Goal: Task Accomplishment & Management: Use online tool/utility

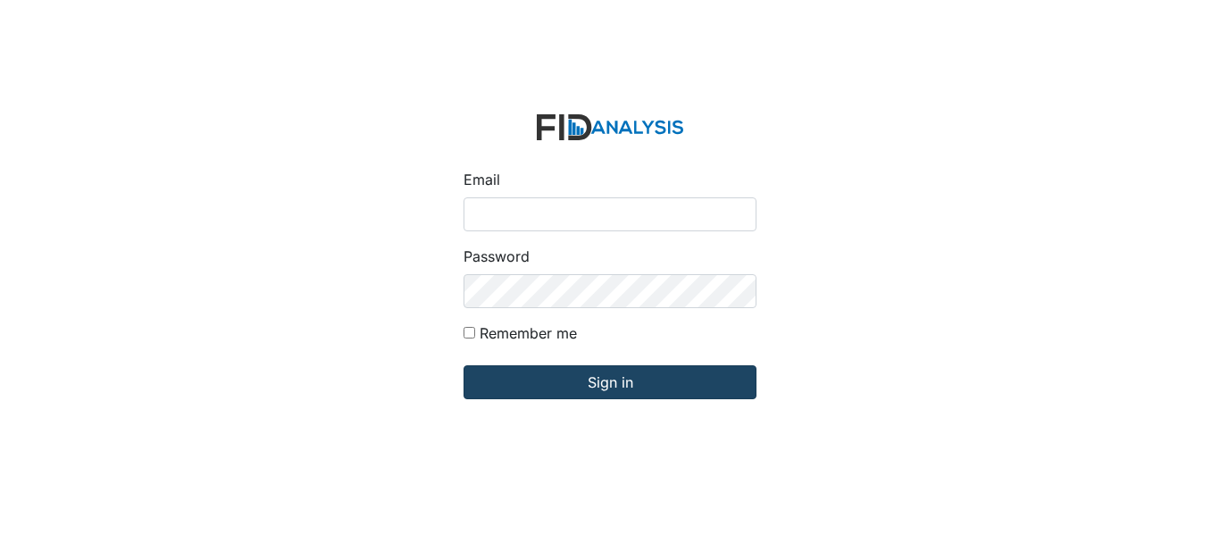
type input "[EMAIL_ADDRESS][DOMAIN_NAME]"
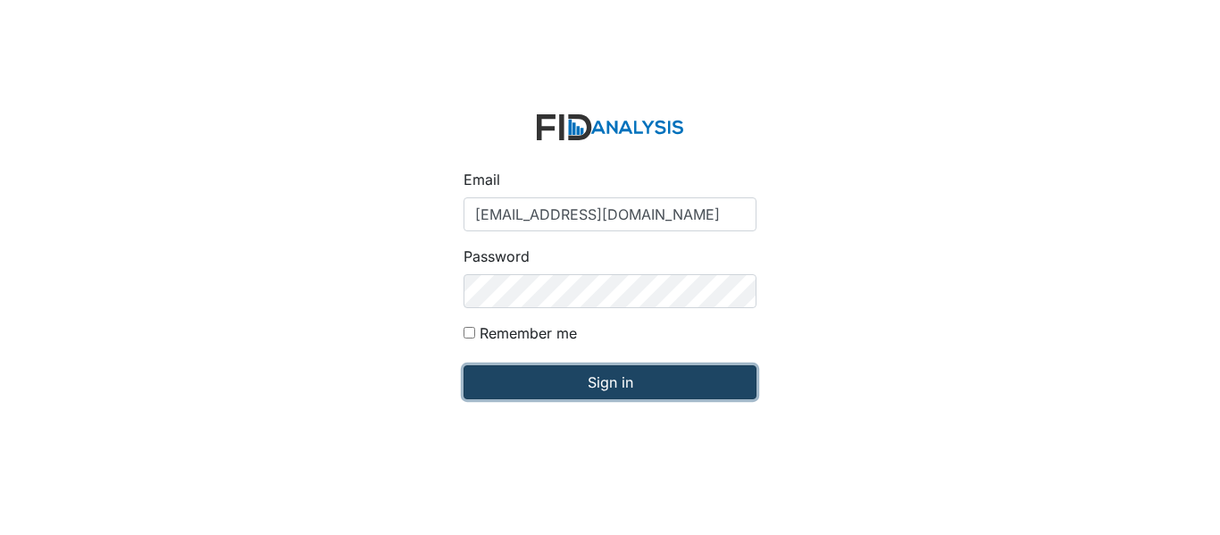
click at [561, 382] on input "Sign in" at bounding box center [610, 382] width 293 height 34
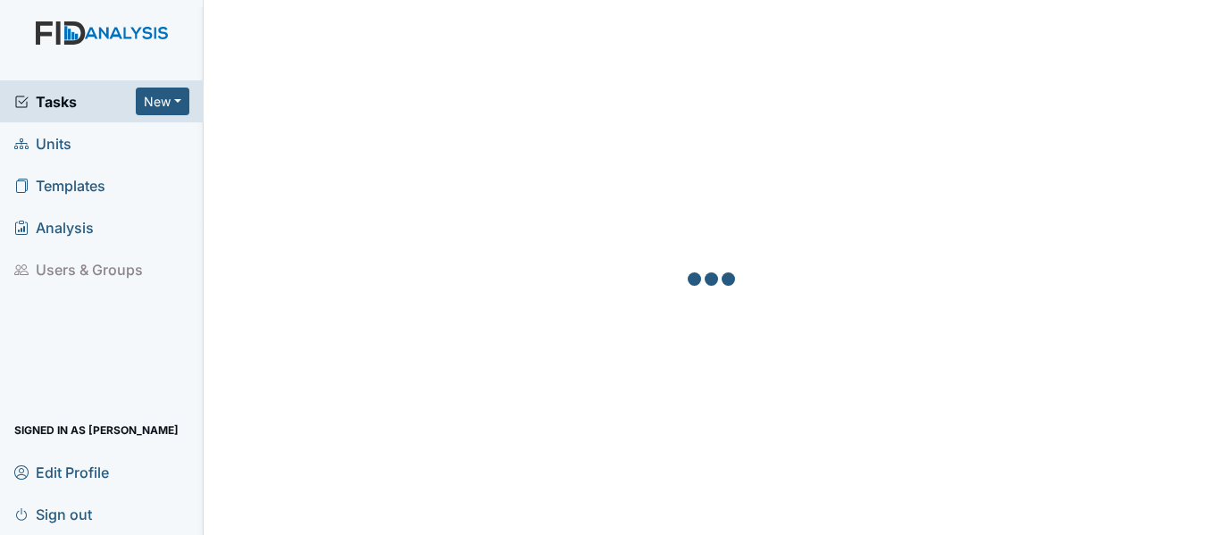
click at [68, 142] on span "Units" at bounding box center [42, 144] width 57 height 28
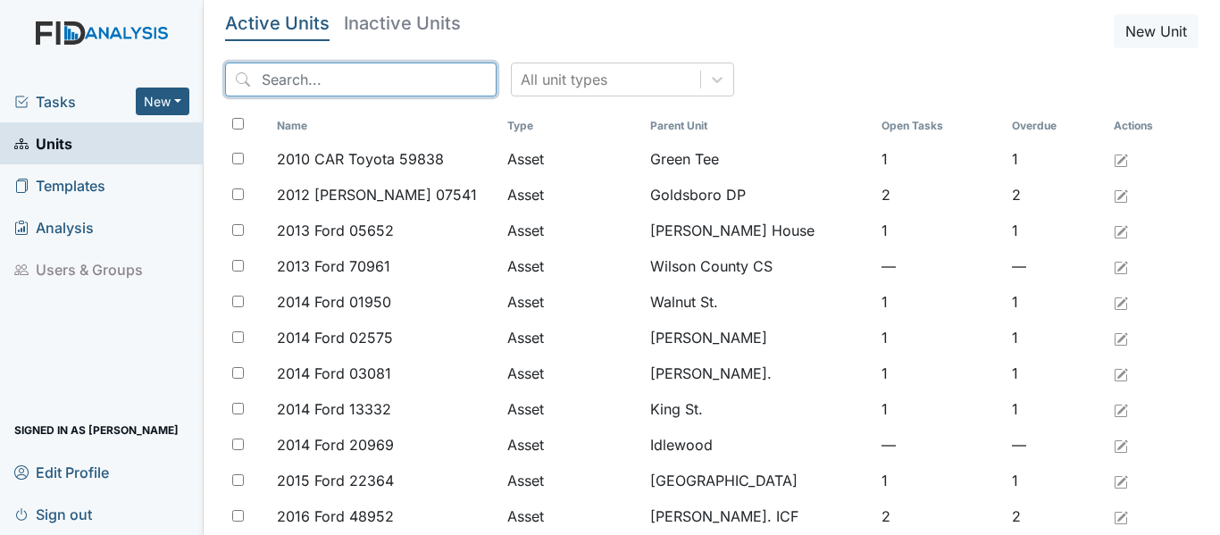
click at [261, 79] on input "search" at bounding box center [361, 80] width 272 height 34
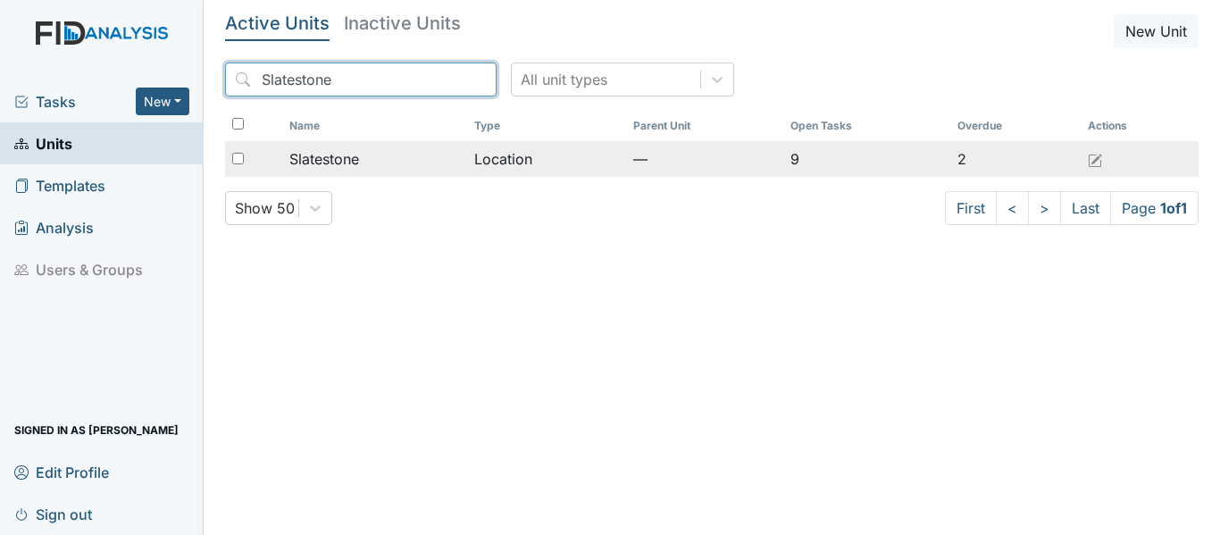
type input "Slatestone"
click at [407, 164] on div "Slatestone" at bounding box center [374, 158] width 171 height 21
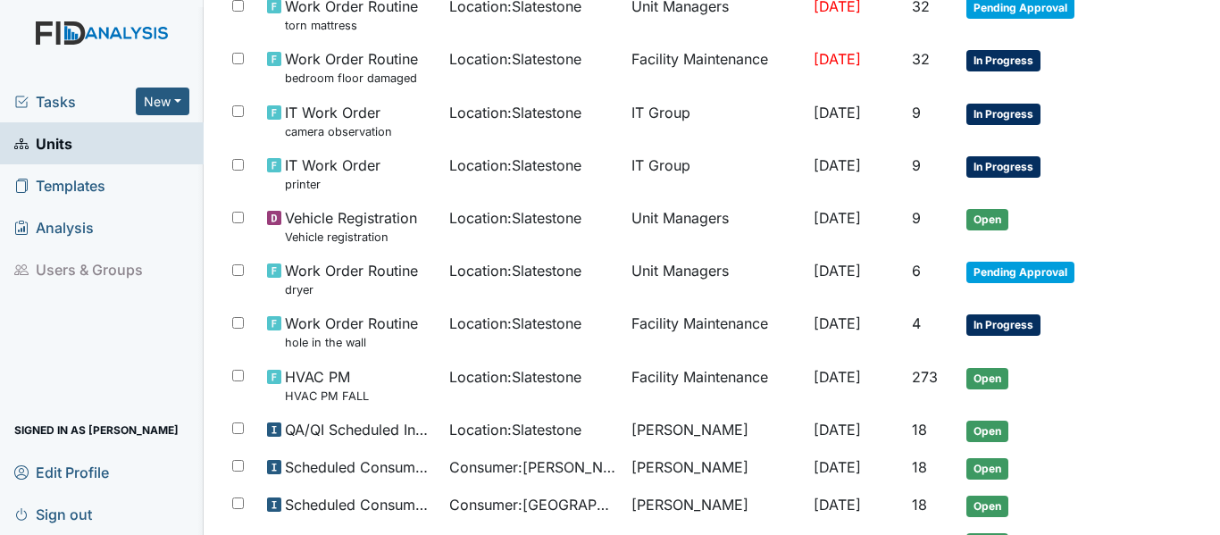
scroll to position [268, 0]
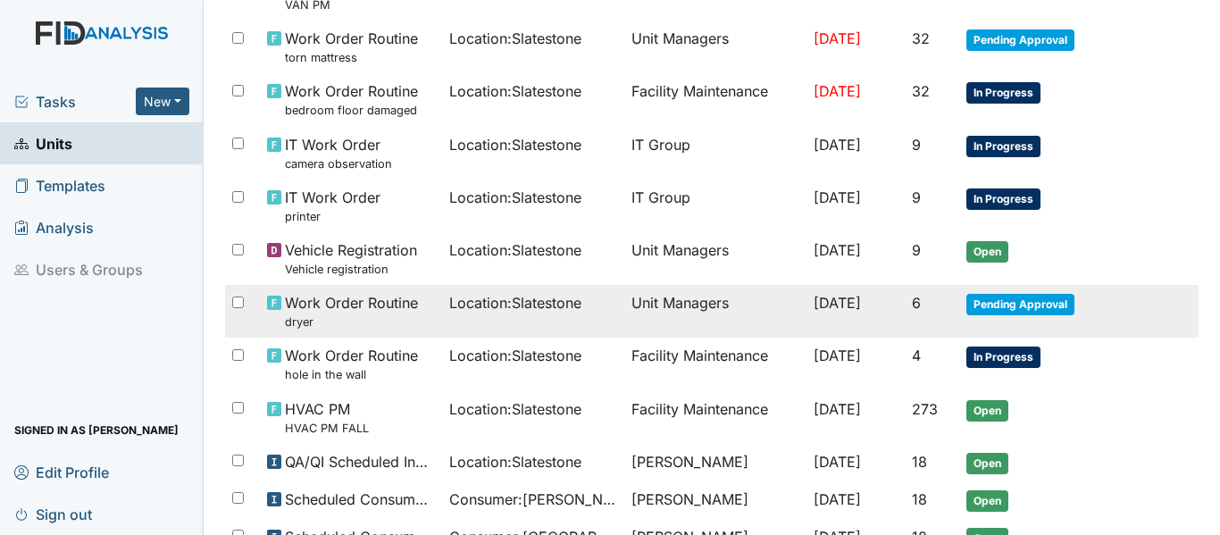
click at [1012, 305] on span "Pending Approval" at bounding box center [1020, 304] width 108 height 21
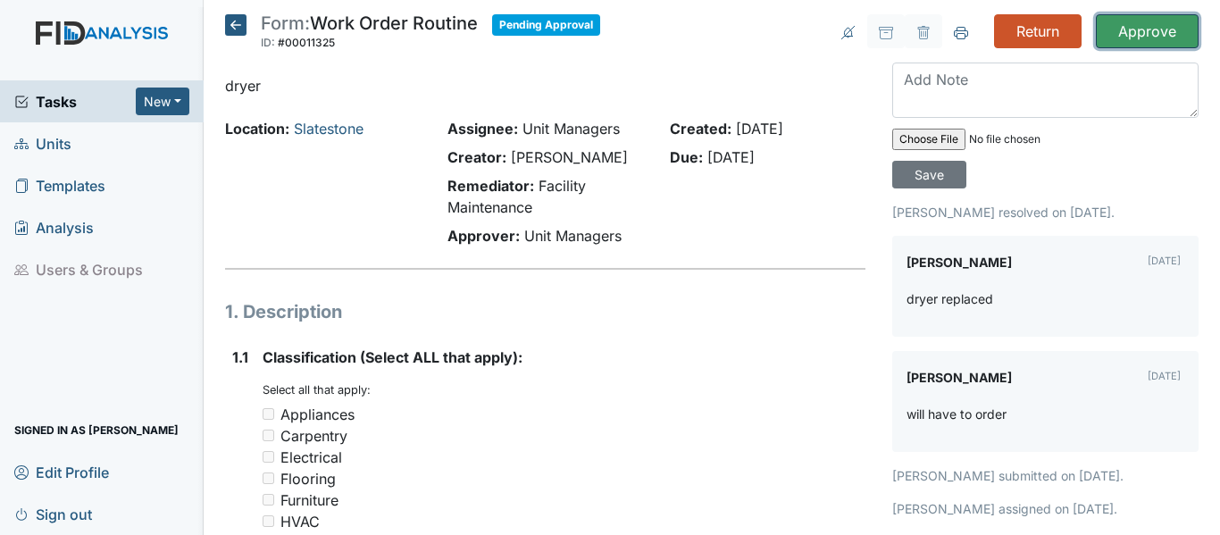
click at [1119, 26] on input "Approve" at bounding box center [1147, 31] width 103 height 34
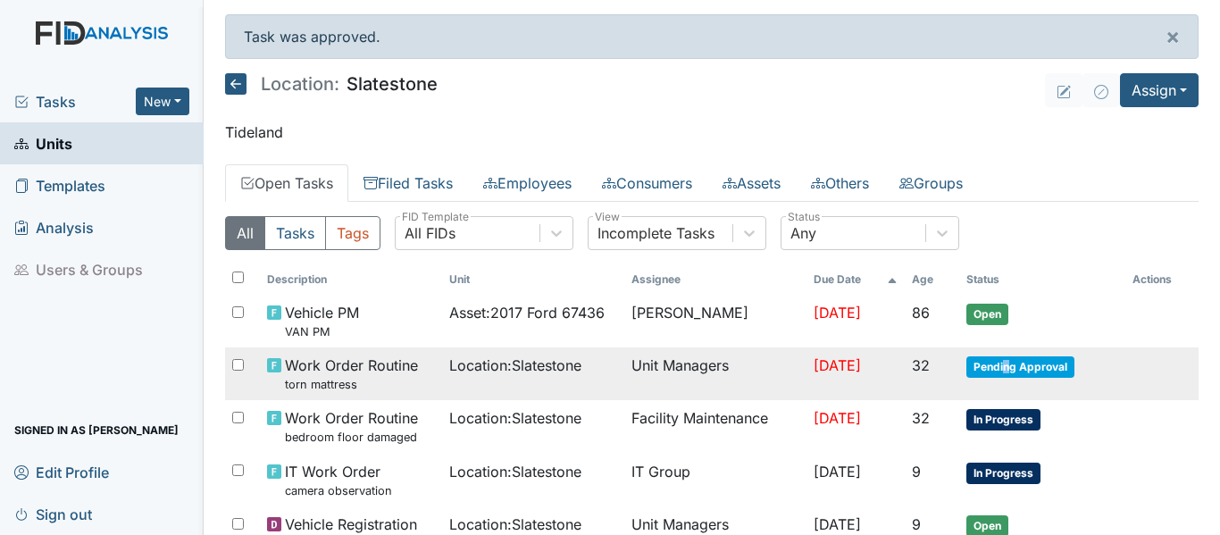
click at [1007, 368] on span "Pending Approval" at bounding box center [1020, 366] width 108 height 21
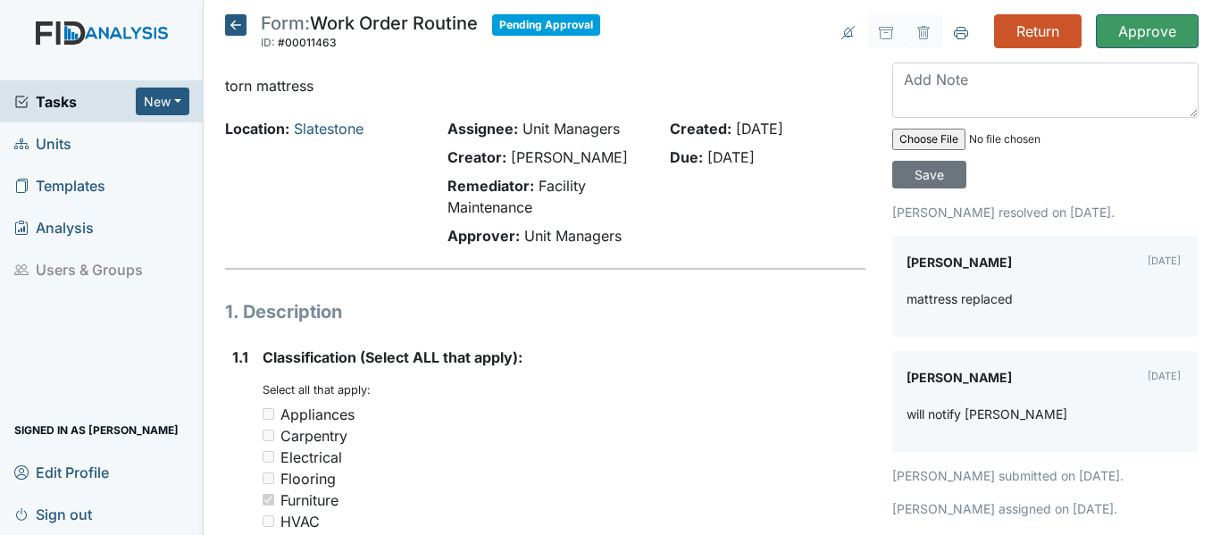
click at [231, 21] on icon at bounding box center [235, 24] width 21 height 21
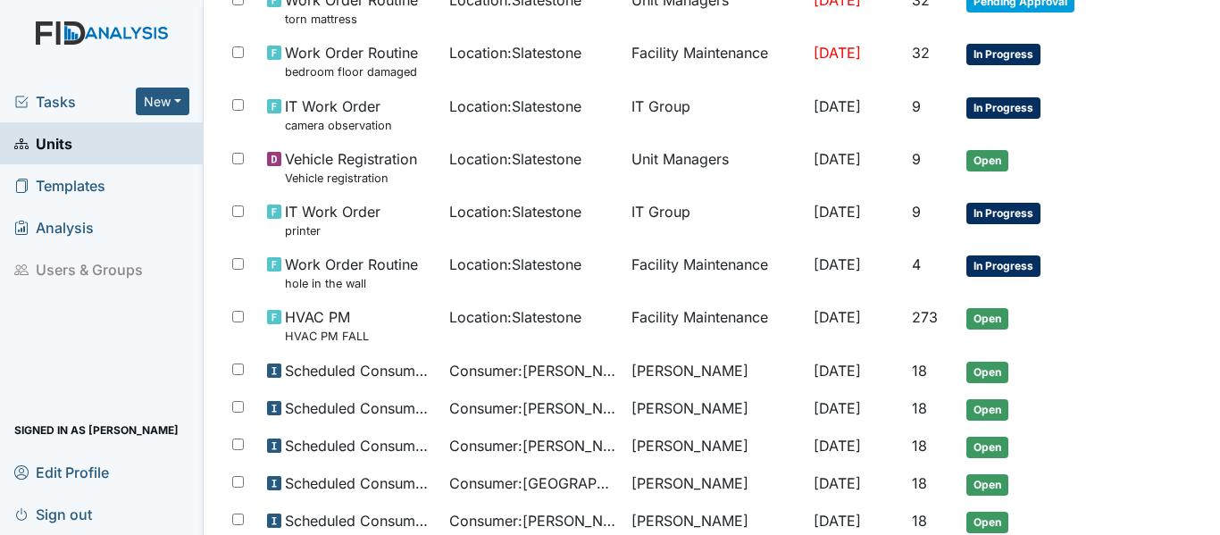
scroll to position [299, 0]
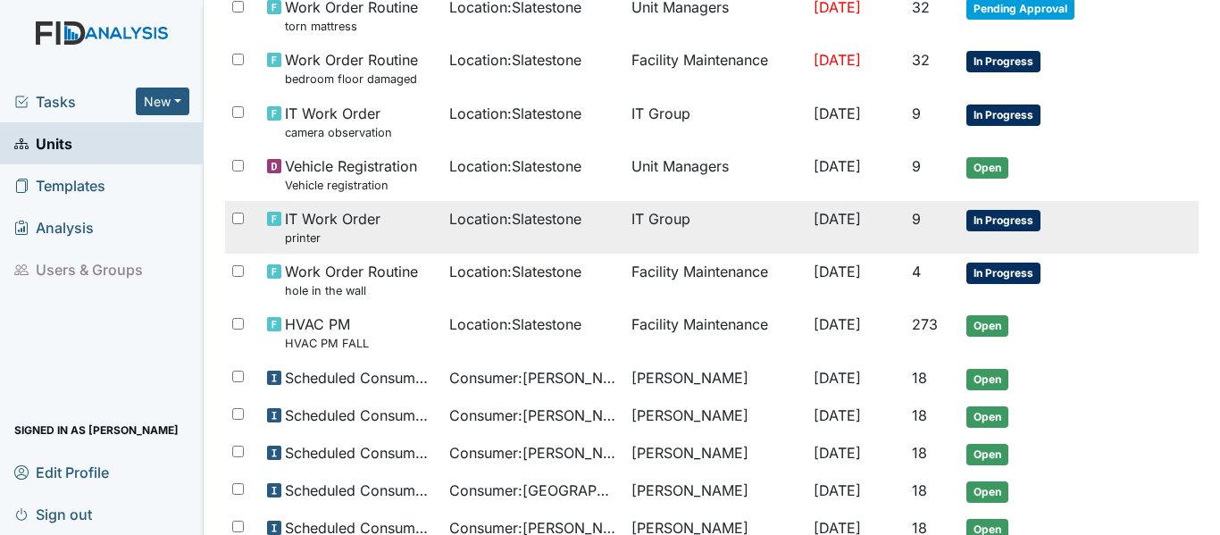
click at [997, 218] on span "In Progress" at bounding box center [1003, 220] width 74 height 21
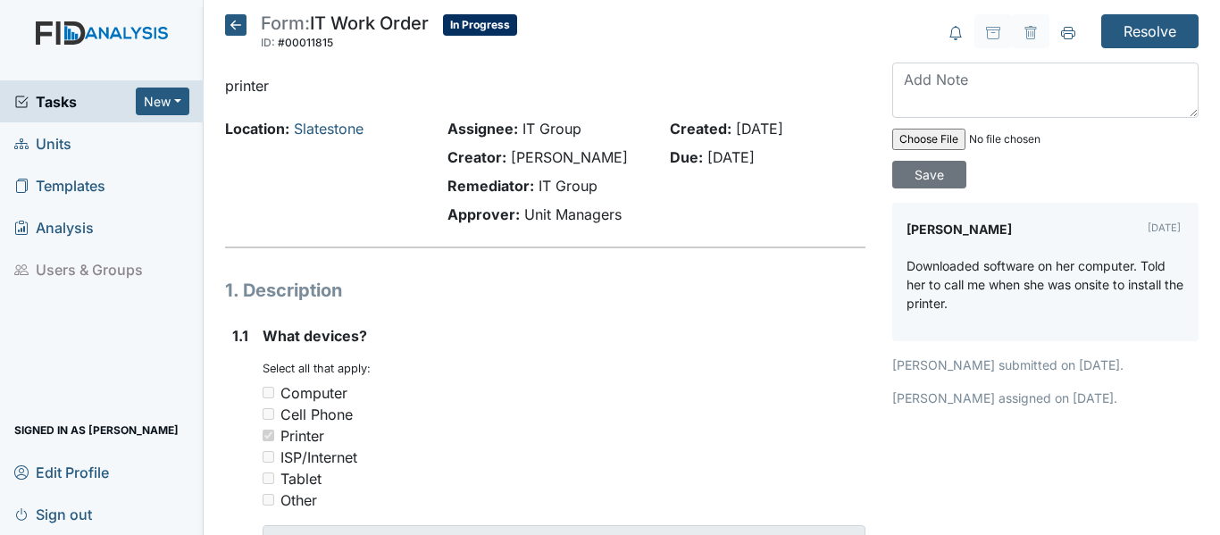
click at [233, 24] on icon at bounding box center [235, 24] width 21 height 21
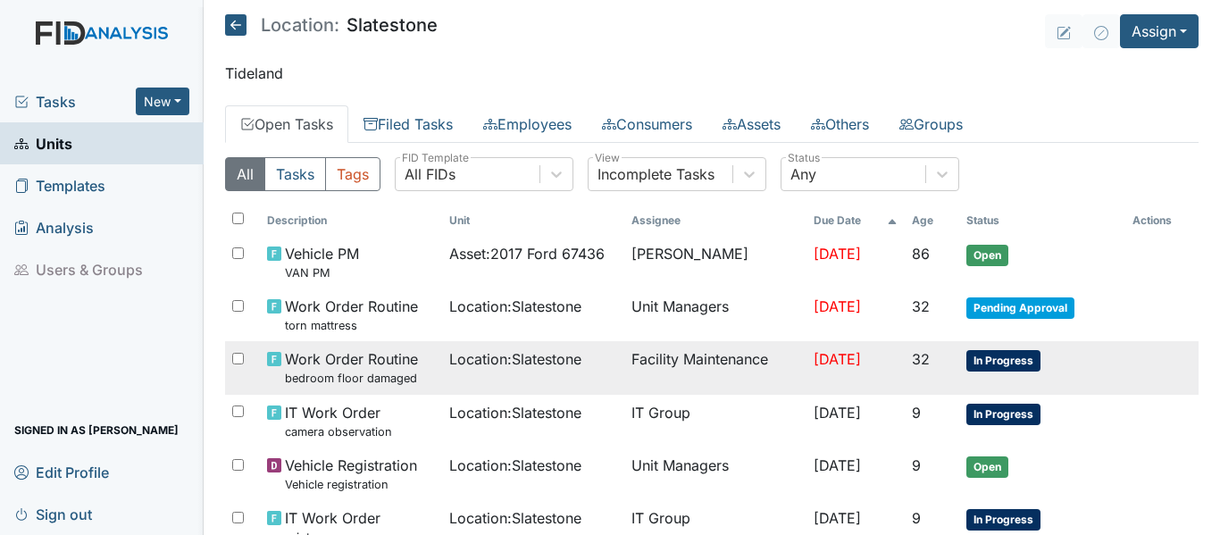
click at [1019, 362] on span "In Progress" at bounding box center [1003, 360] width 74 height 21
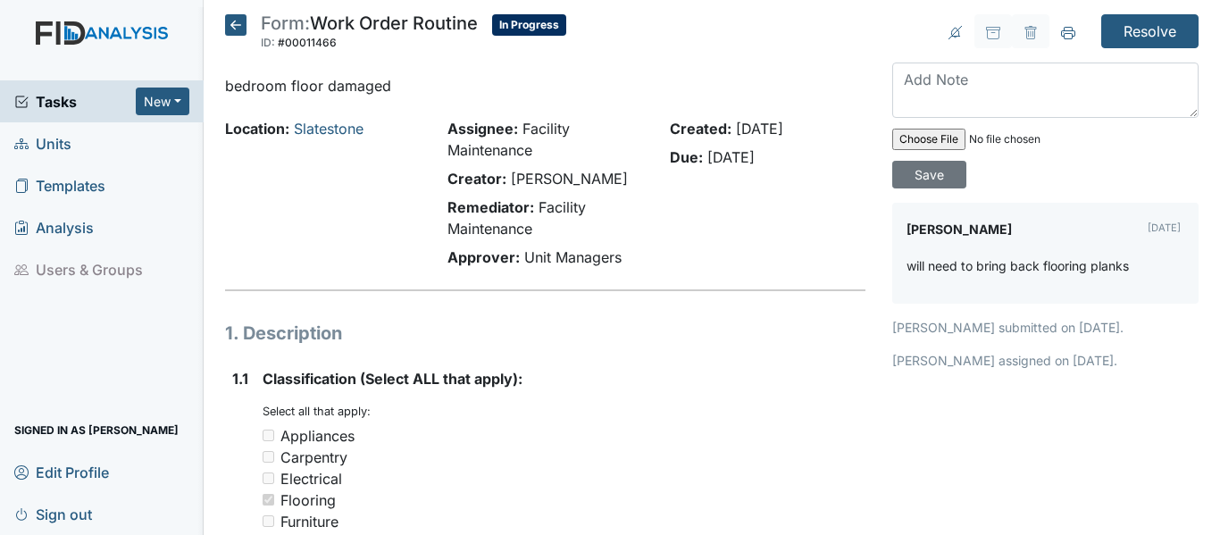
click at [244, 24] on icon at bounding box center [235, 24] width 21 height 21
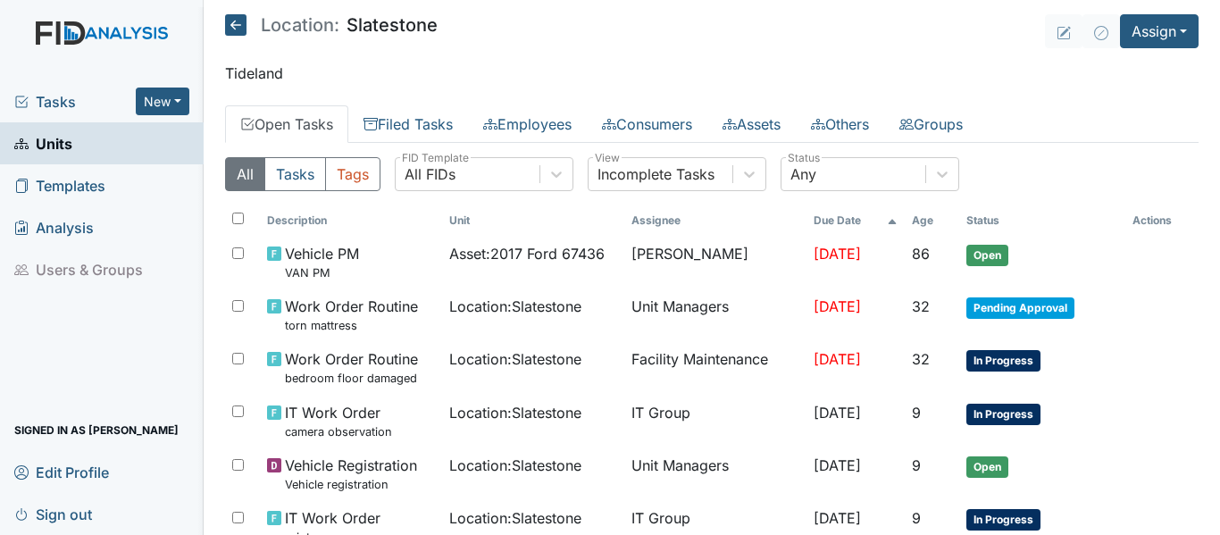
click at [231, 26] on icon at bounding box center [235, 24] width 21 height 21
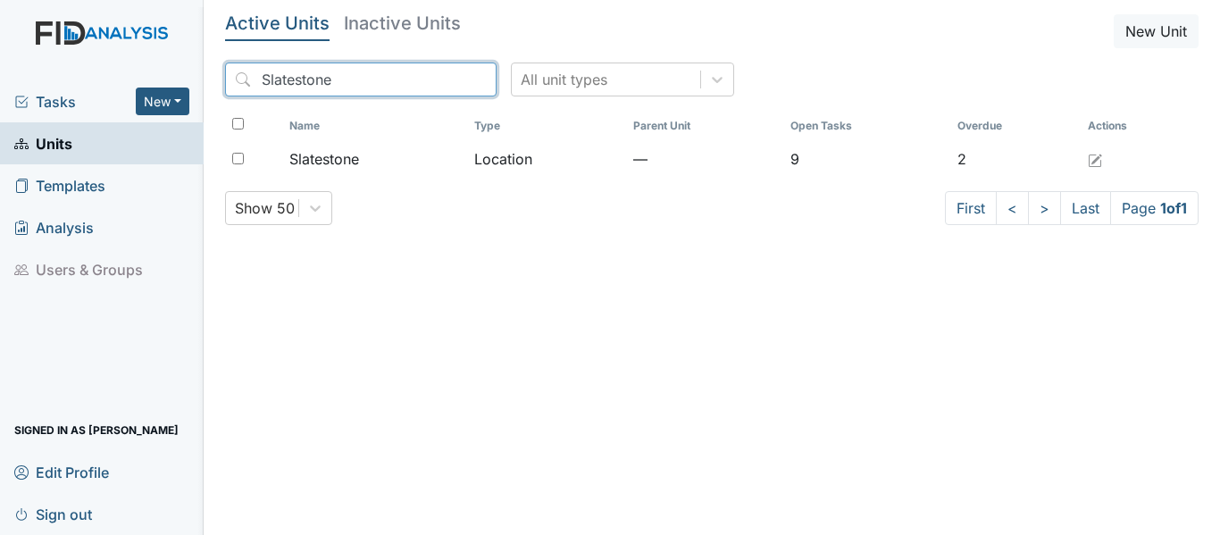
click at [330, 79] on input "Slatestone" at bounding box center [361, 80] width 272 height 34
type input "S"
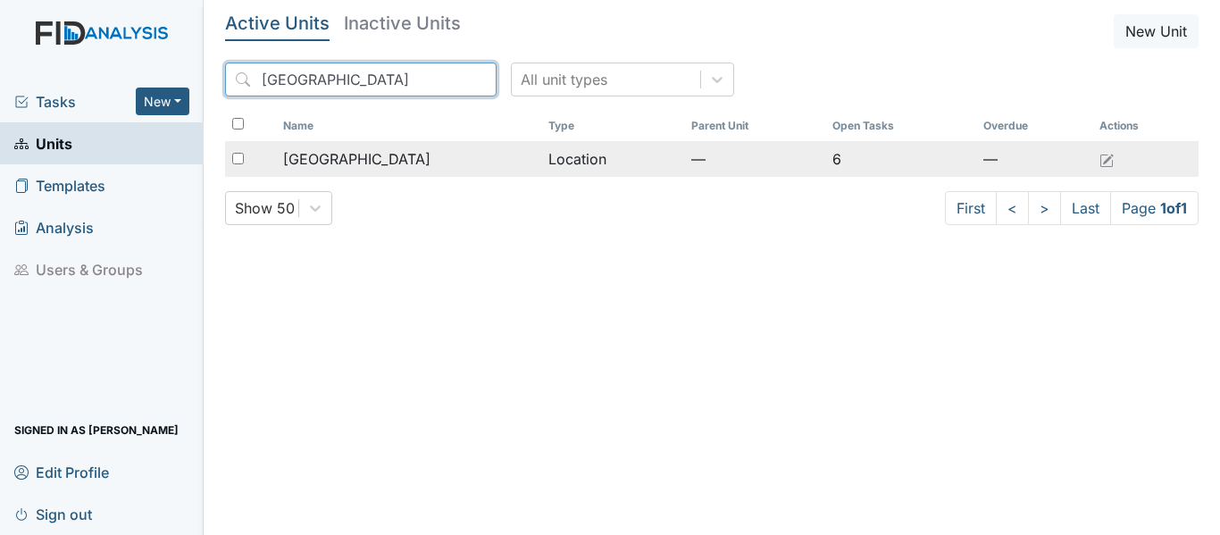
type input "Beaufort"
click at [467, 163] on div "[GEOGRAPHIC_DATA]" at bounding box center [408, 158] width 251 height 21
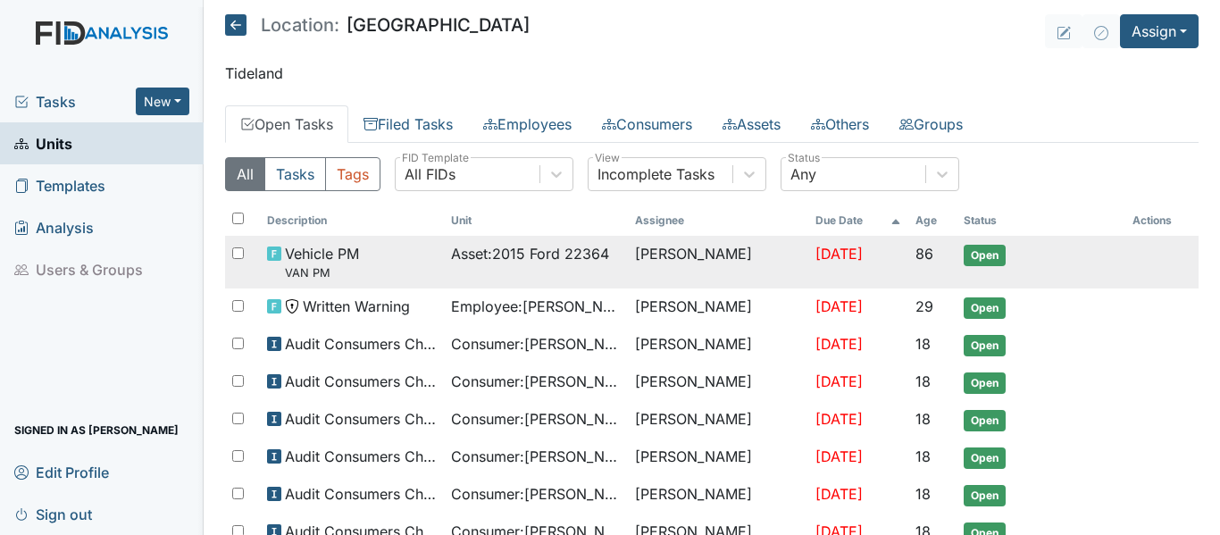
scroll to position [536, 0]
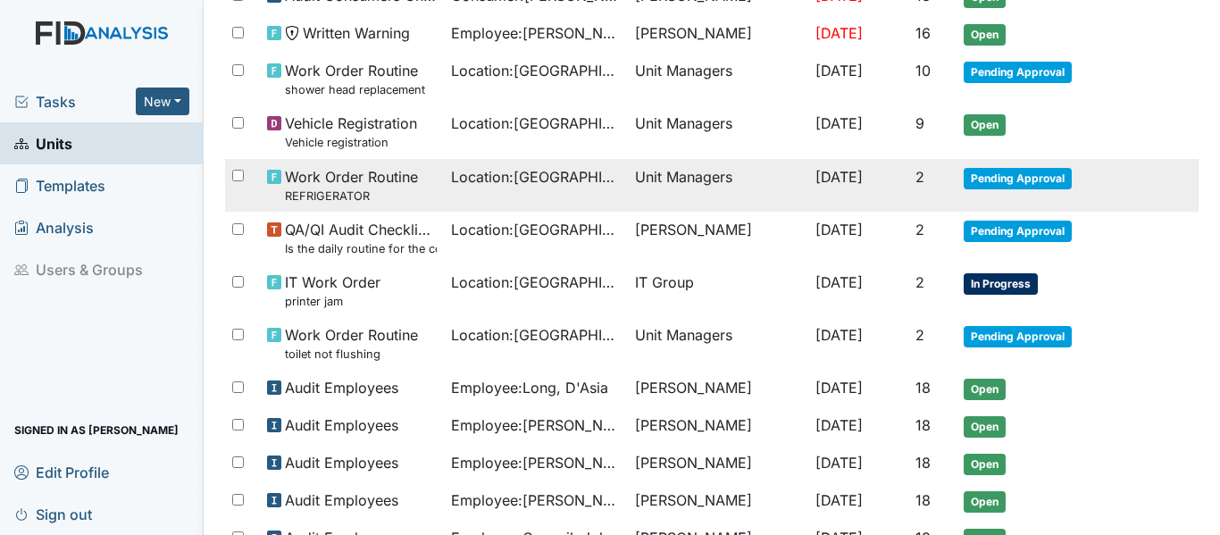
click at [1009, 174] on span "Pending Approval" at bounding box center [1018, 178] width 108 height 21
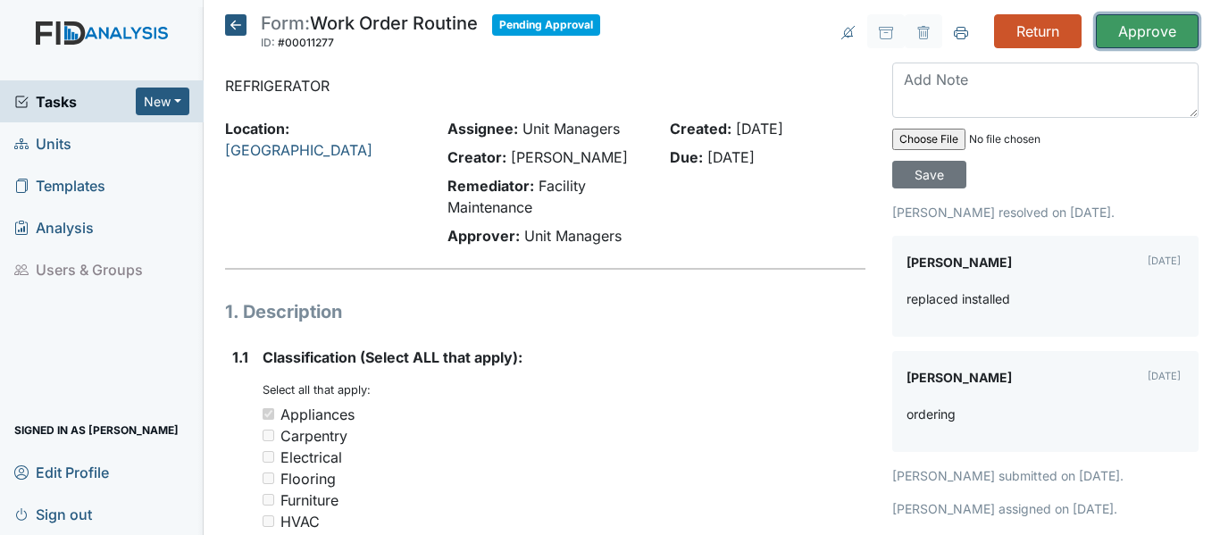
click at [1128, 31] on input "Approve" at bounding box center [1147, 31] width 103 height 34
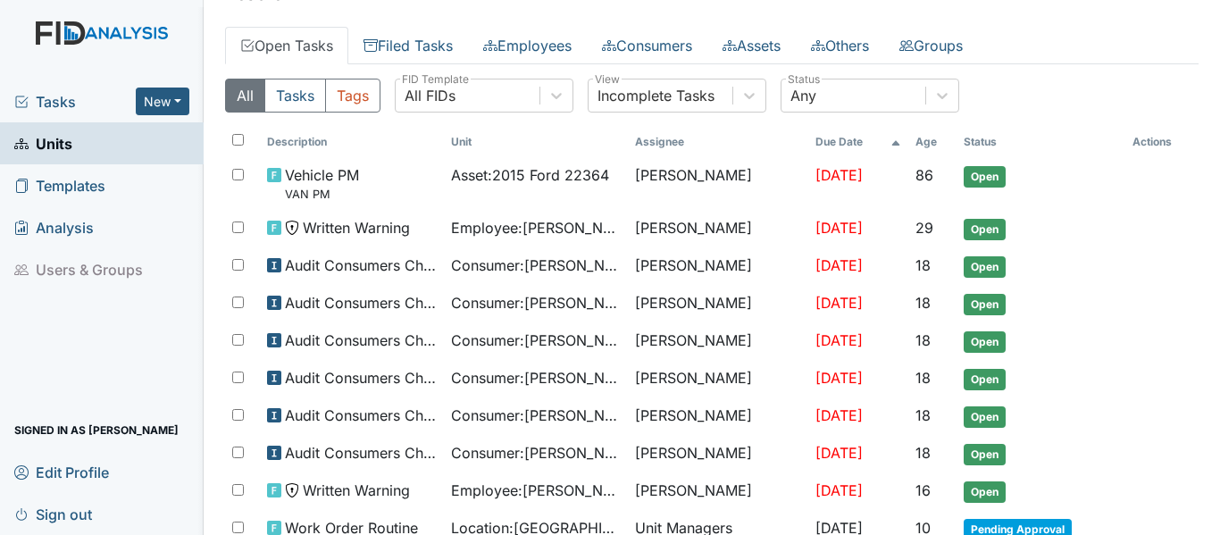
scroll to position [536, 0]
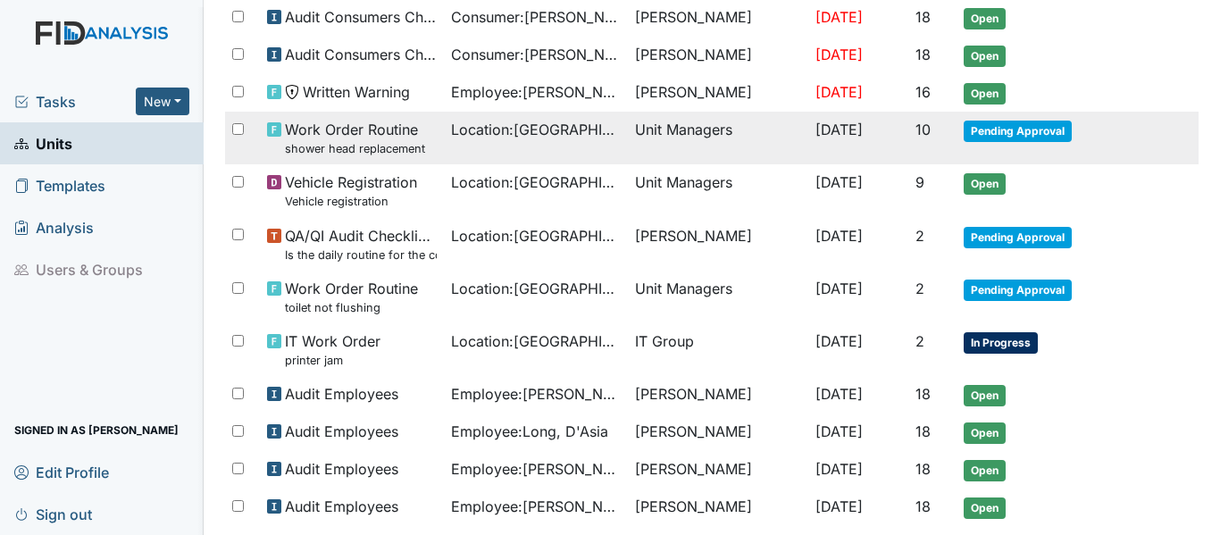
click at [1021, 129] on span "Pending Approval" at bounding box center [1018, 131] width 108 height 21
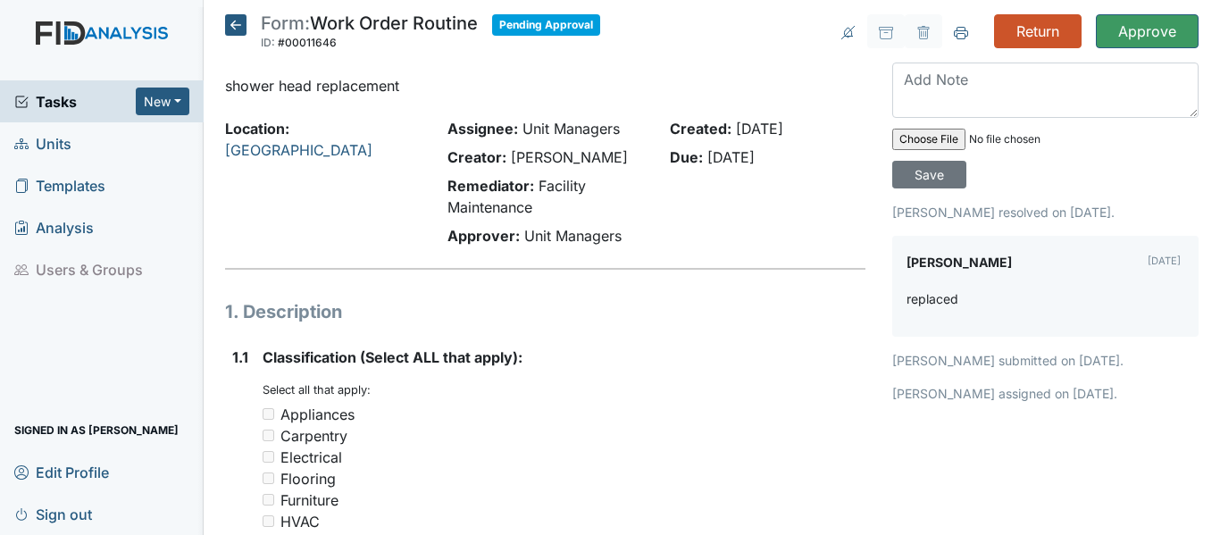
click at [233, 24] on icon at bounding box center [235, 24] width 21 height 21
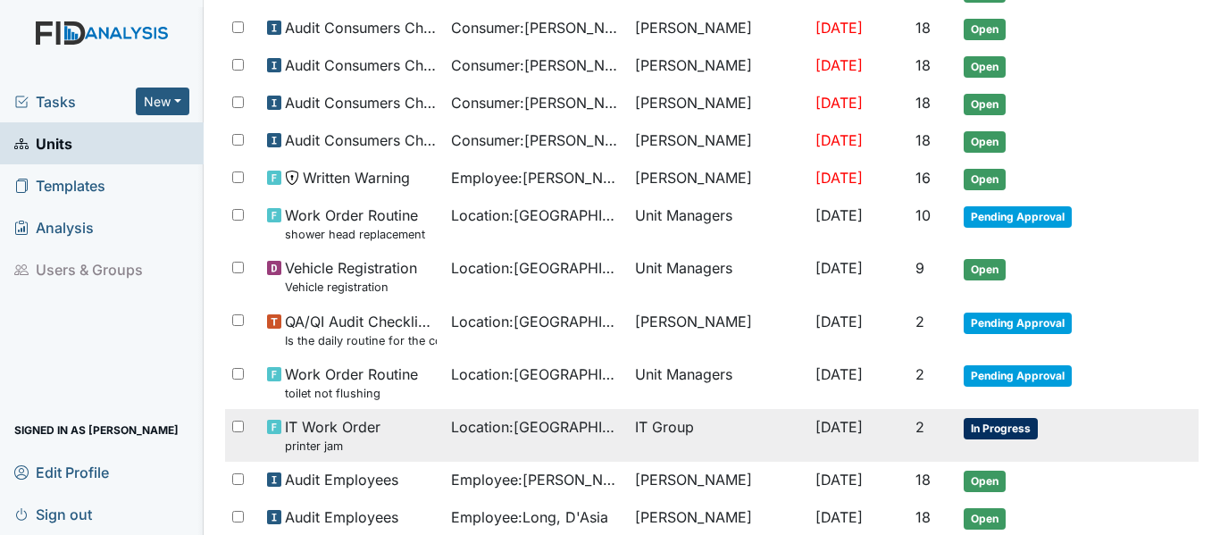
scroll to position [447, 0]
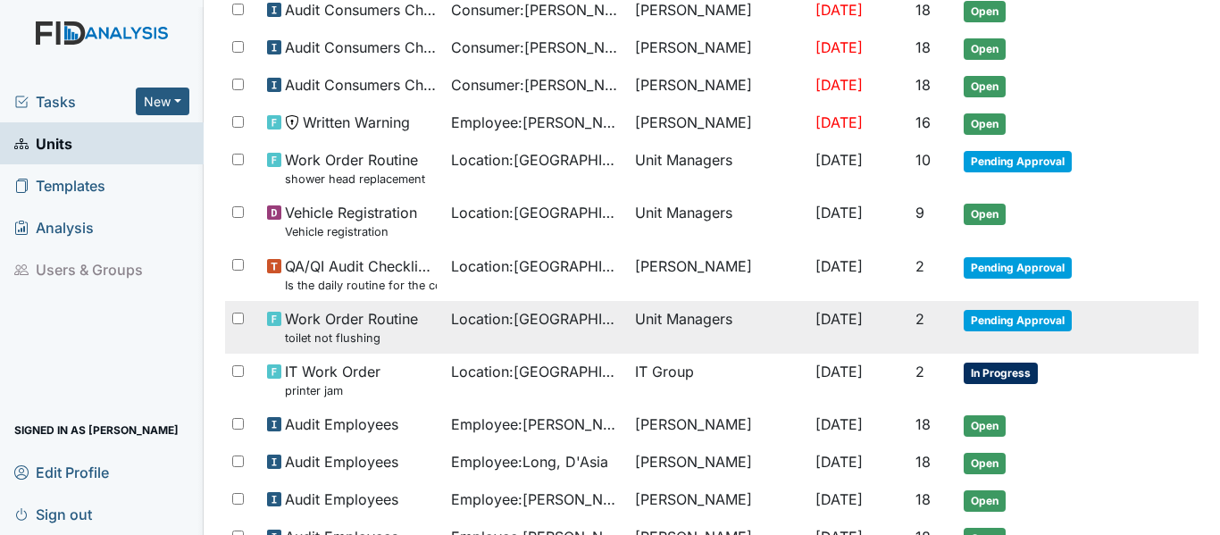
click at [1003, 322] on span "Pending Approval" at bounding box center [1018, 320] width 108 height 21
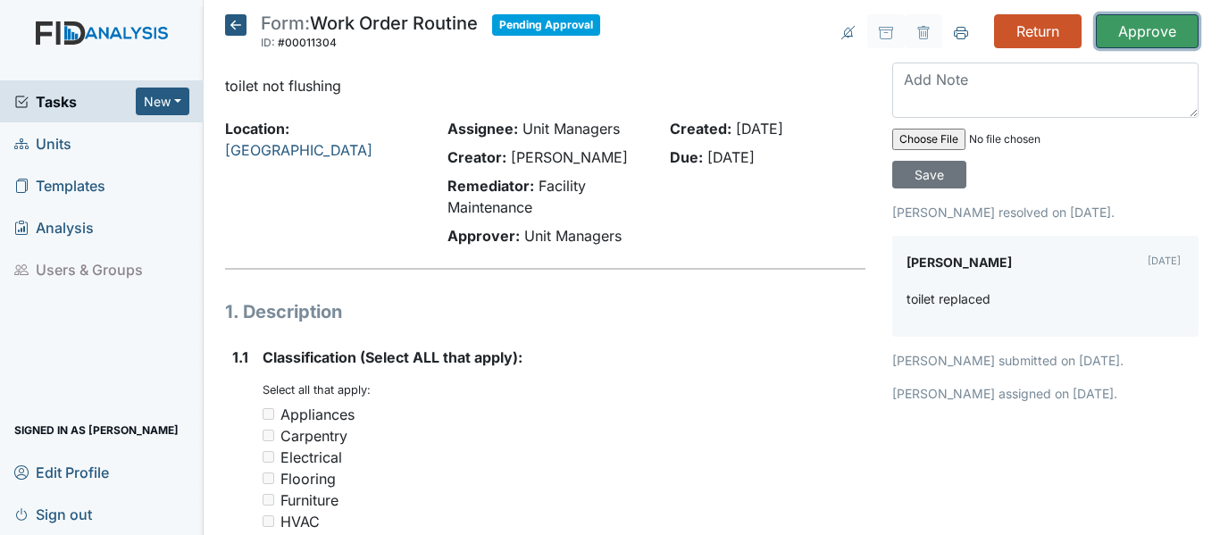
click at [1163, 29] on input "Approve" at bounding box center [1147, 31] width 103 height 34
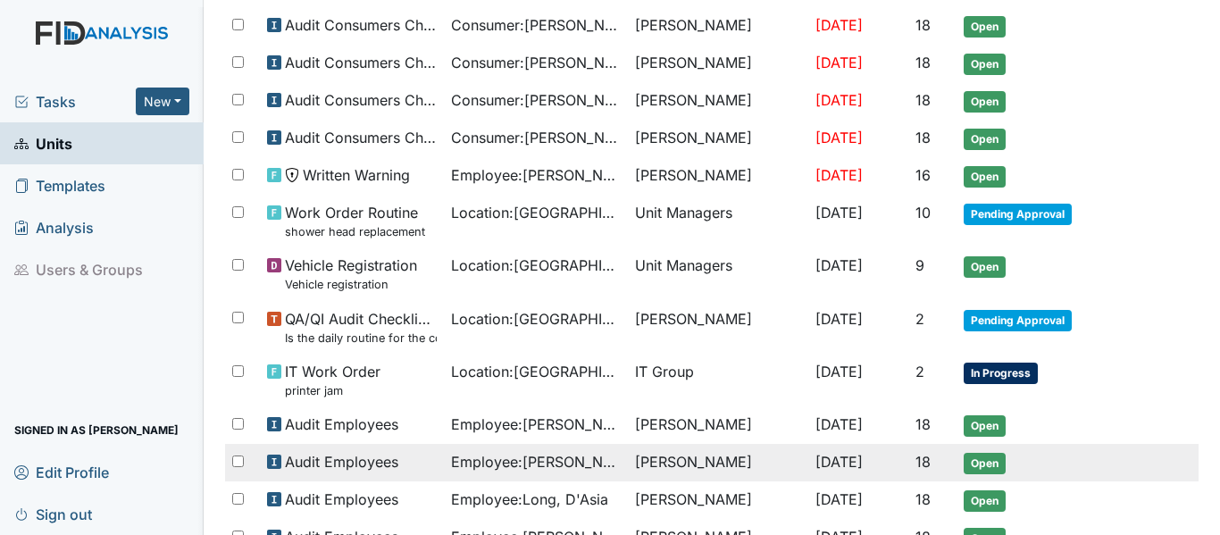
scroll to position [447, 0]
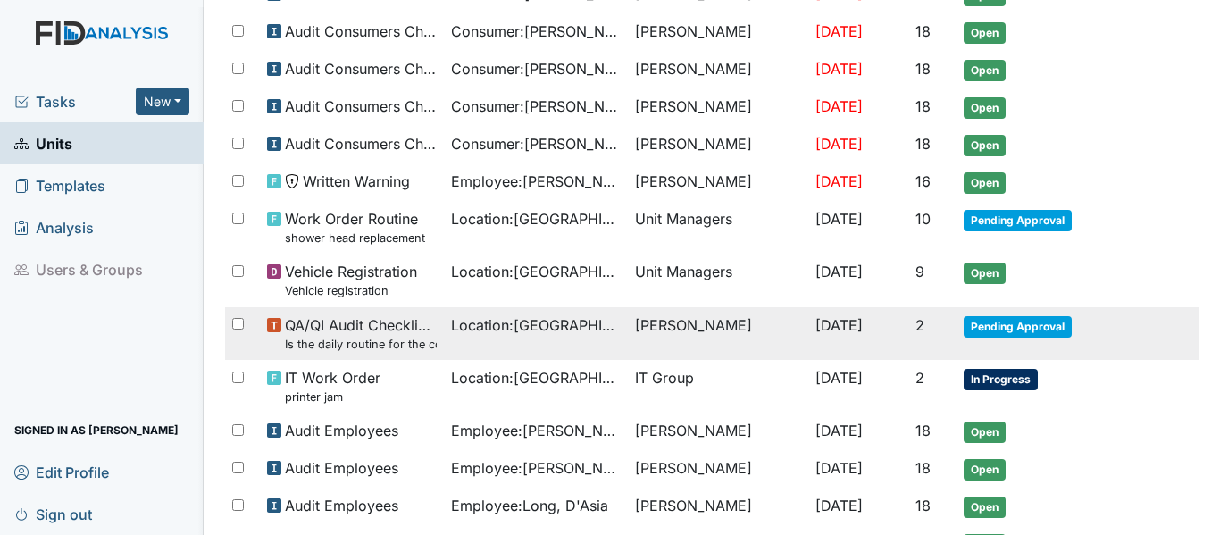
click at [993, 322] on span "Pending Approval" at bounding box center [1018, 326] width 108 height 21
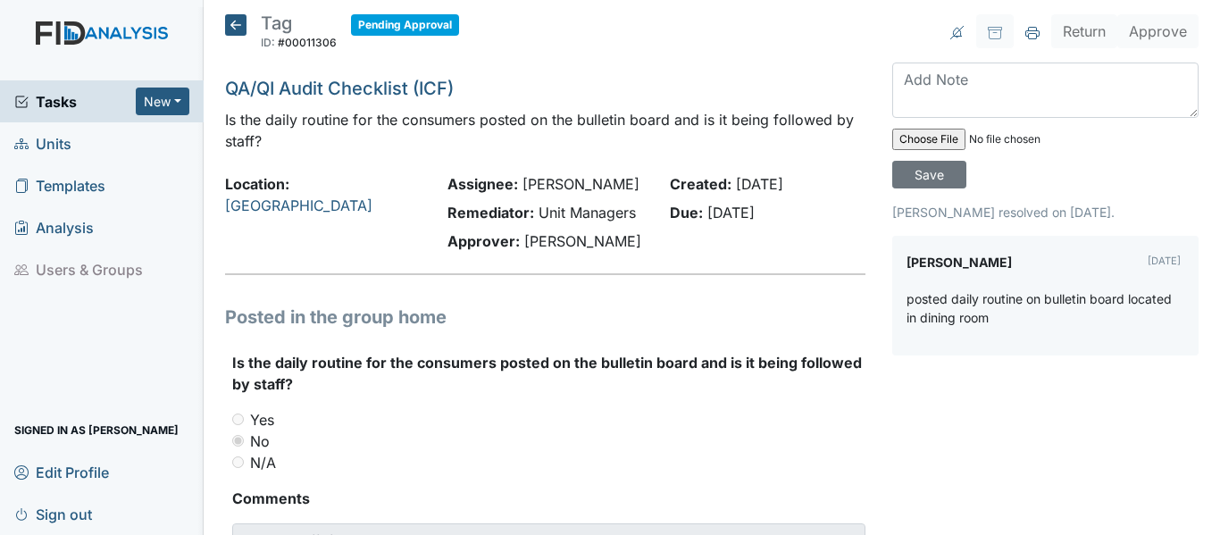
click at [238, 23] on icon at bounding box center [235, 24] width 21 height 21
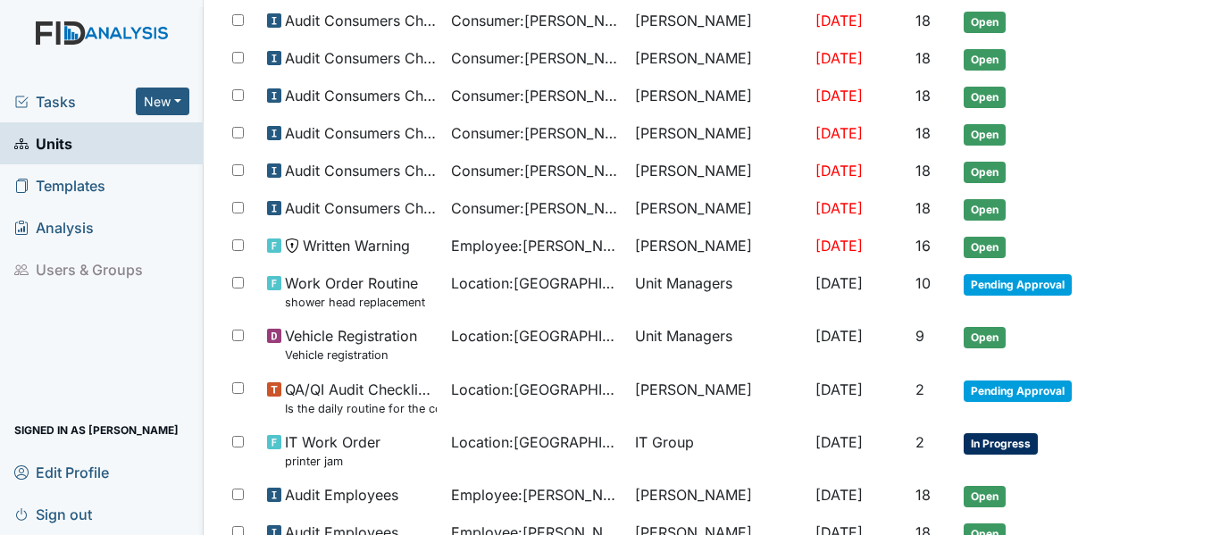
scroll to position [364, 0]
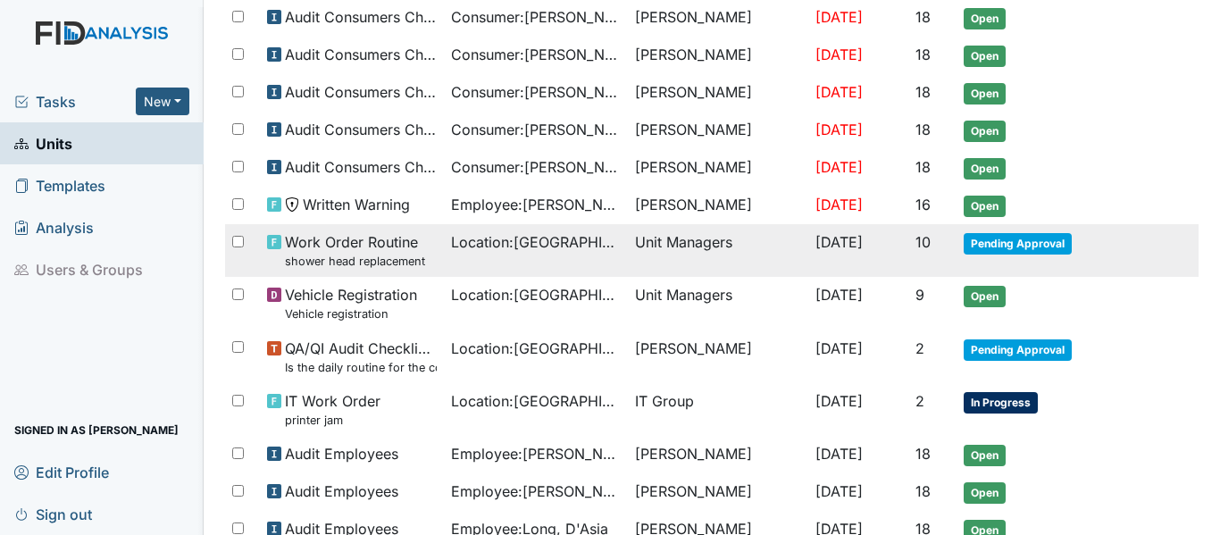
click at [1011, 241] on span "Pending Approval" at bounding box center [1018, 243] width 108 height 21
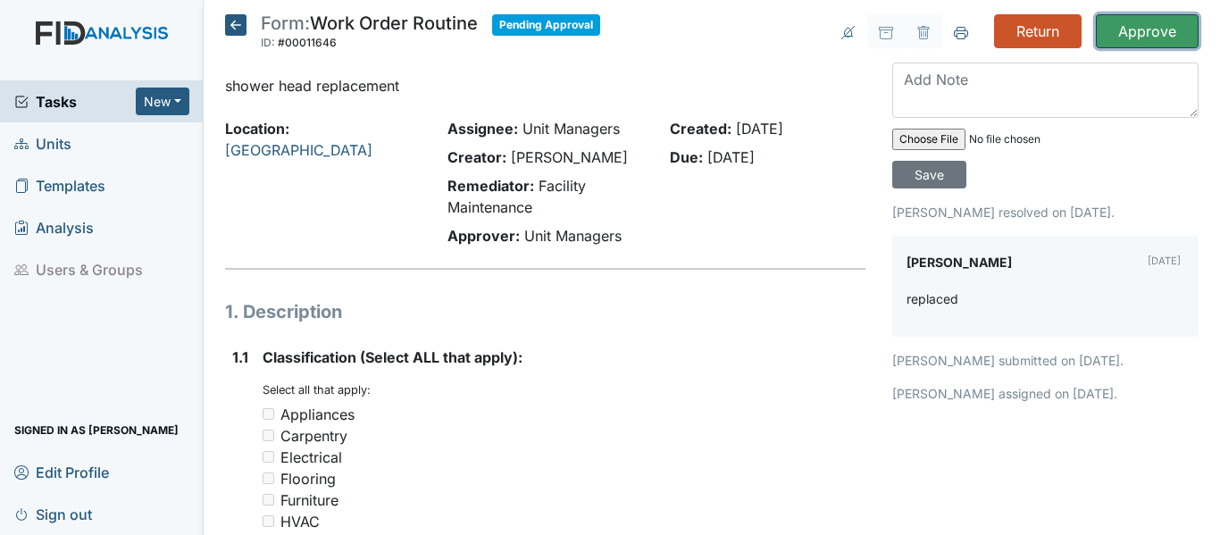
click at [1139, 29] on input "Approve" at bounding box center [1147, 31] width 103 height 34
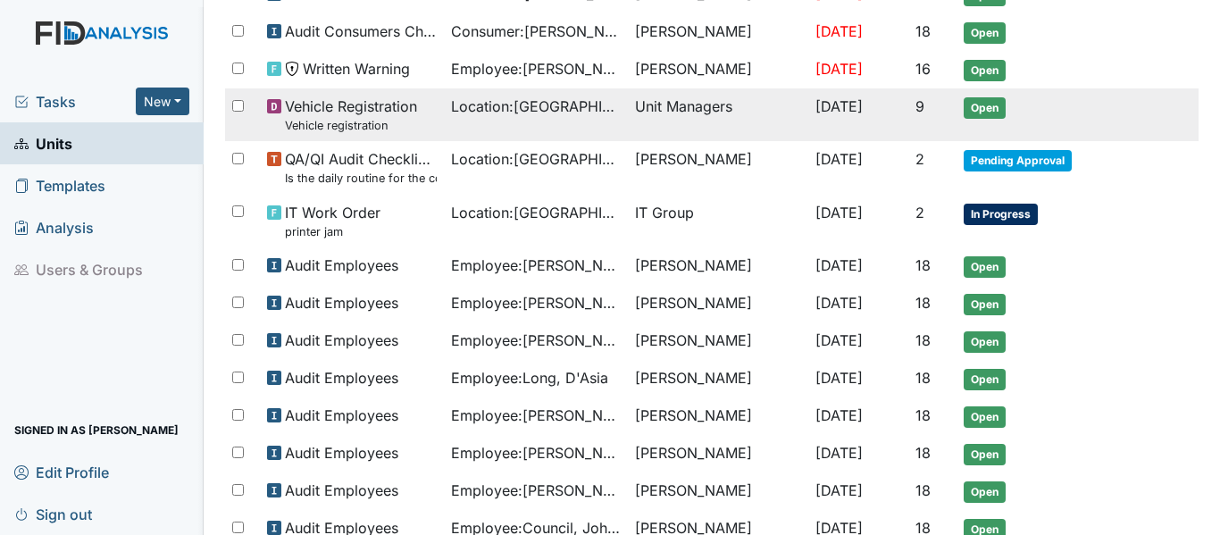
scroll to position [648, 0]
